Goal: Navigation & Orientation: Find specific page/section

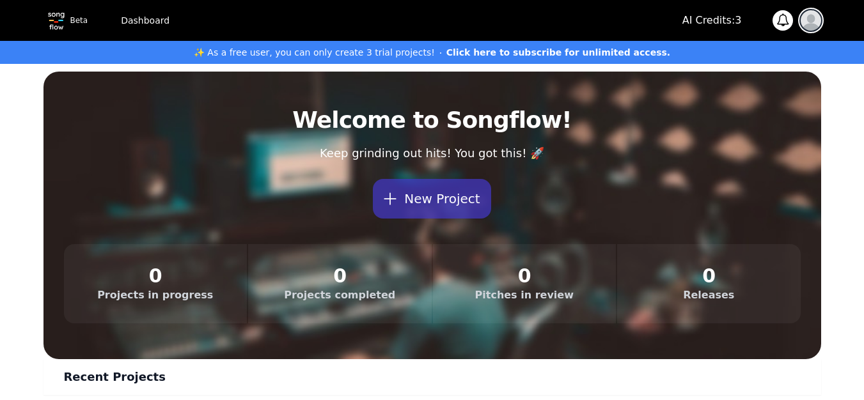
click at [809, 19] on img "button" at bounding box center [810, 20] width 20 height 20
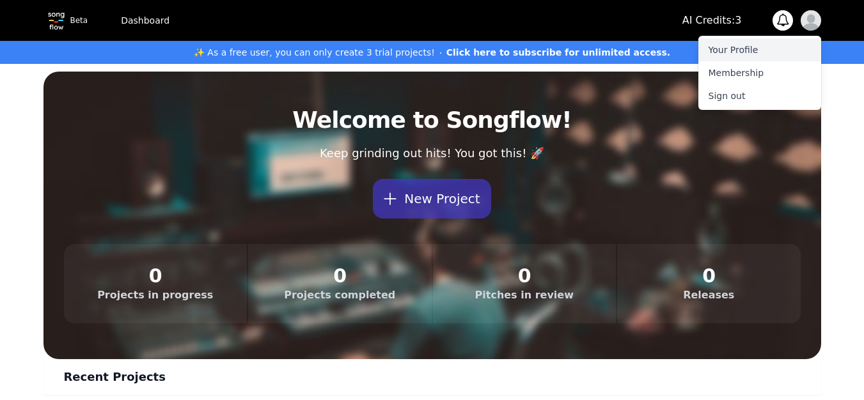
click at [743, 53] on link "Your Profile" at bounding box center [759, 49] width 123 height 23
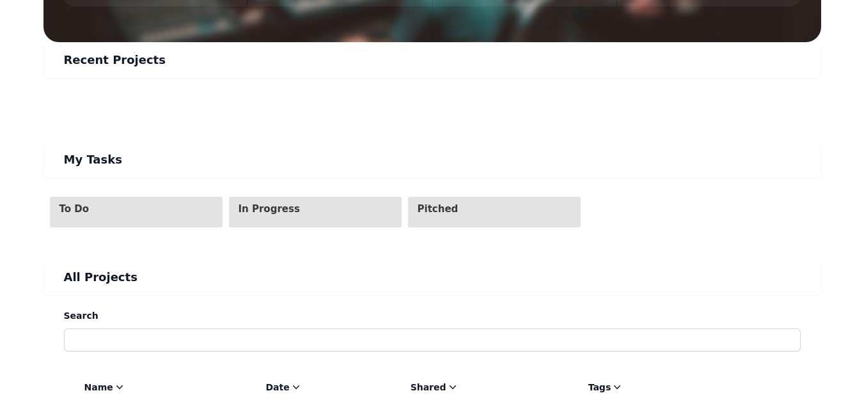
scroll to position [318, 0]
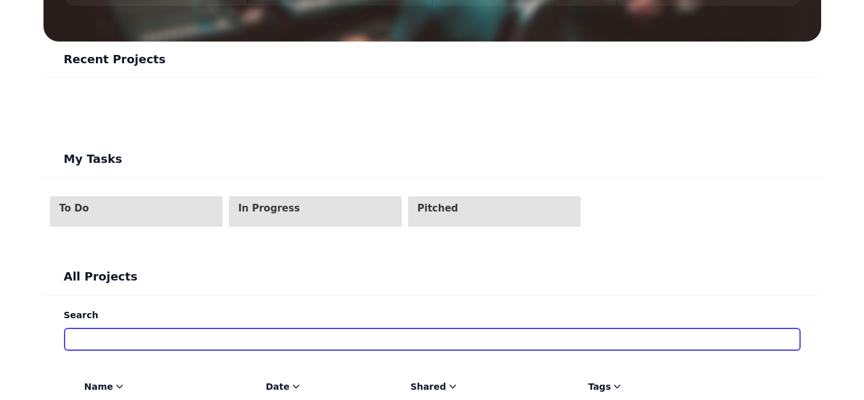
click at [189, 344] on input "Search" at bounding box center [432, 339] width 736 height 23
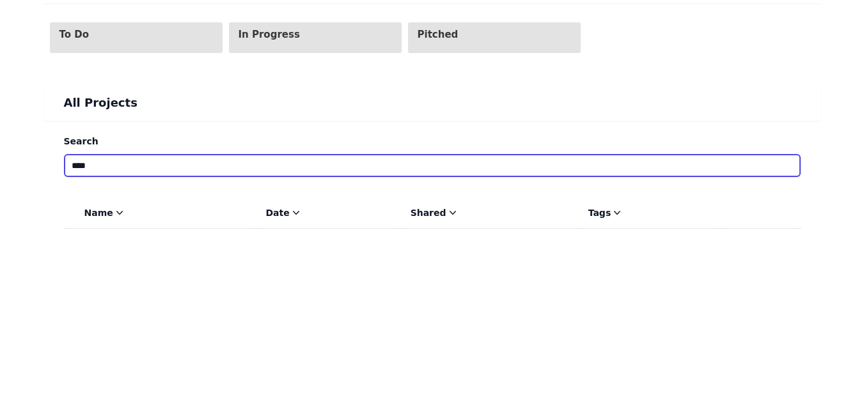
scroll to position [492, 0]
type input "****"
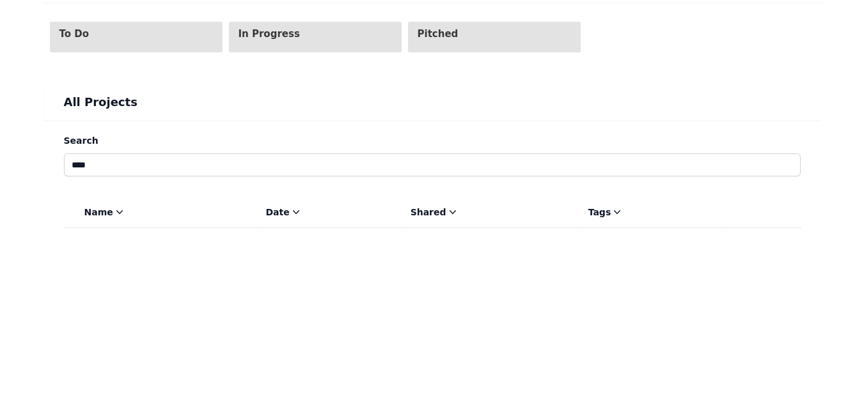
click at [105, 211] on link "Name" at bounding box center [105, 212] width 42 height 13
click at [115, 211] on icon at bounding box center [119, 212] width 13 height 13
click at [302, 212] on th "Date" at bounding box center [330, 212] width 144 height 31
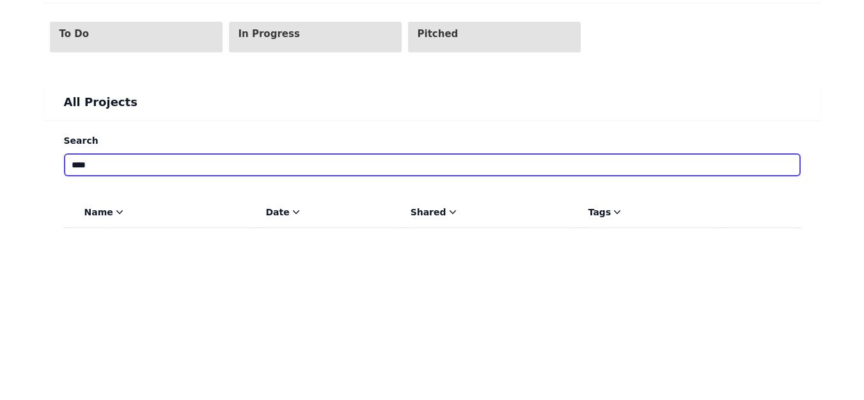
click at [165, 172] on input "****" at bounding box center [432, 164] width 736 height 23
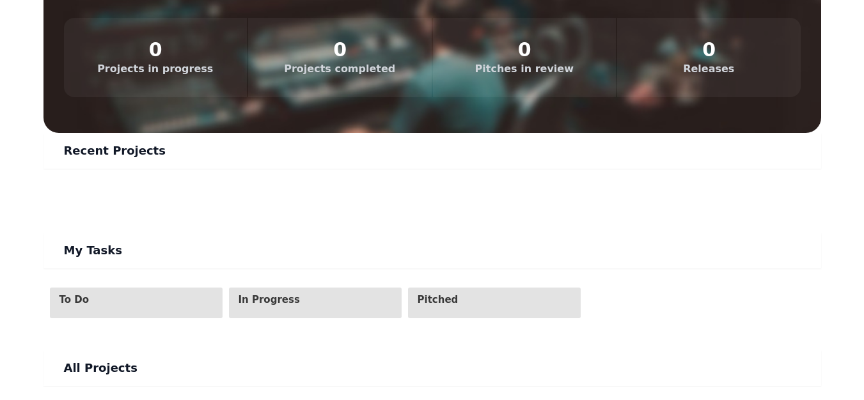
scroll to position [227, 0]
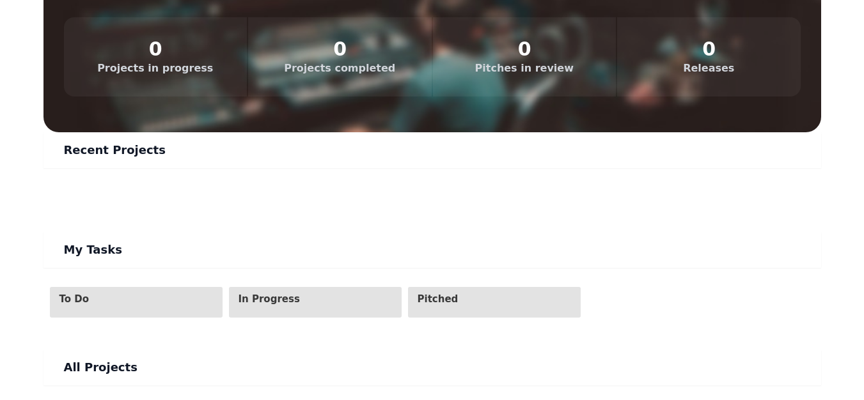
click at [297, 305] on section "In Progress" at bounding box center [315, 302] width 173 height 31
click at [436, 300] on span "Pitched" at bounding box center [470, 299] width 107 height 12
click at [99, 148] on h1 "Recent Projects" at bounding box center [432, 150] width 736 height 15
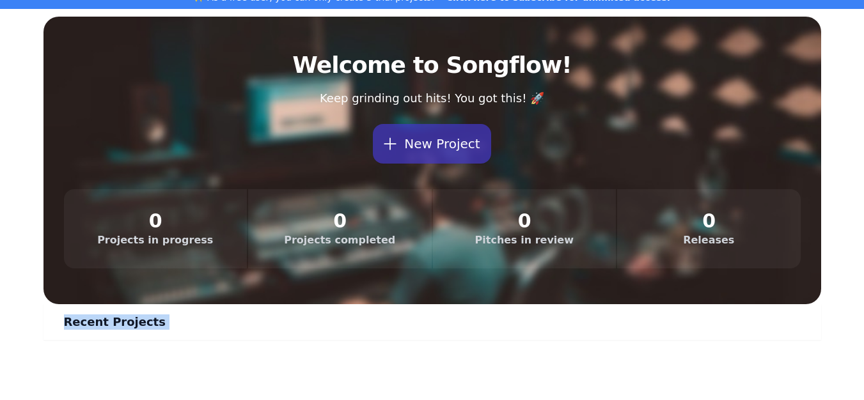
scroll to position [0, 0]
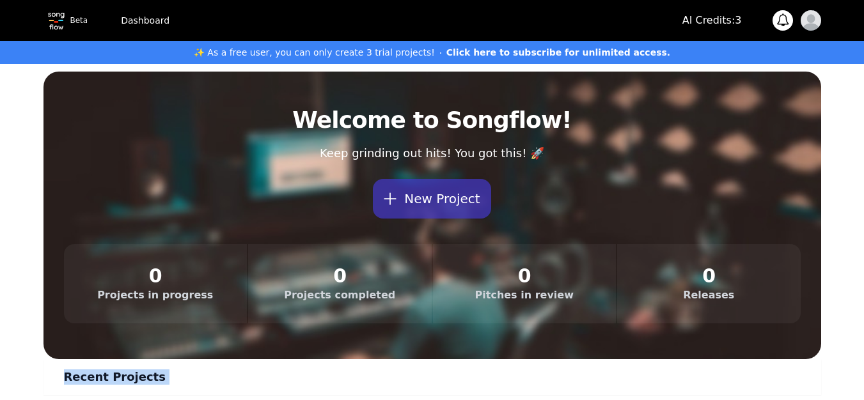
click at [137, 17] on link "Dashboard" at bounding box center [145, 20] width 64 height 23
click at [141, 21] on link "Dashboard" at bounding box center [145, 20] width 64 height 23
click at [150, 22] on link "Dashboard" at bounding box center [145, 20] width 64 height 23
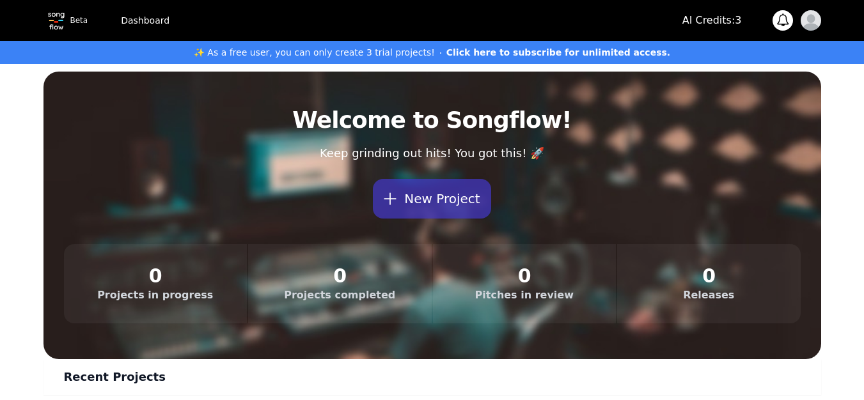
click at [150, 22] on link "Dashboard" at bounding box center [145, 20] width 64 height 23
